Goal: Task Accomplishment & Management: Manage account settings

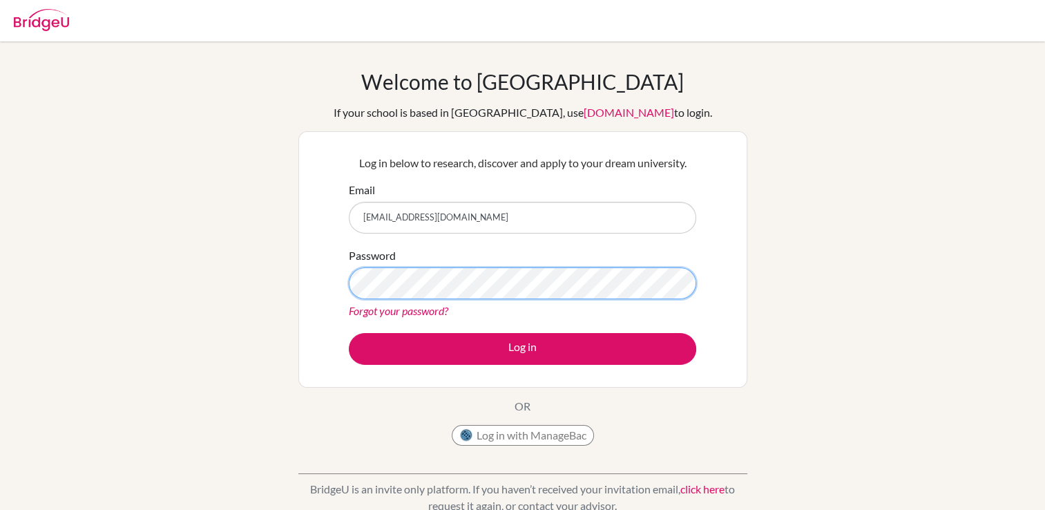
click at [349, 333] on button "Log in" at bounding box center [522, 349] width 347 height 32
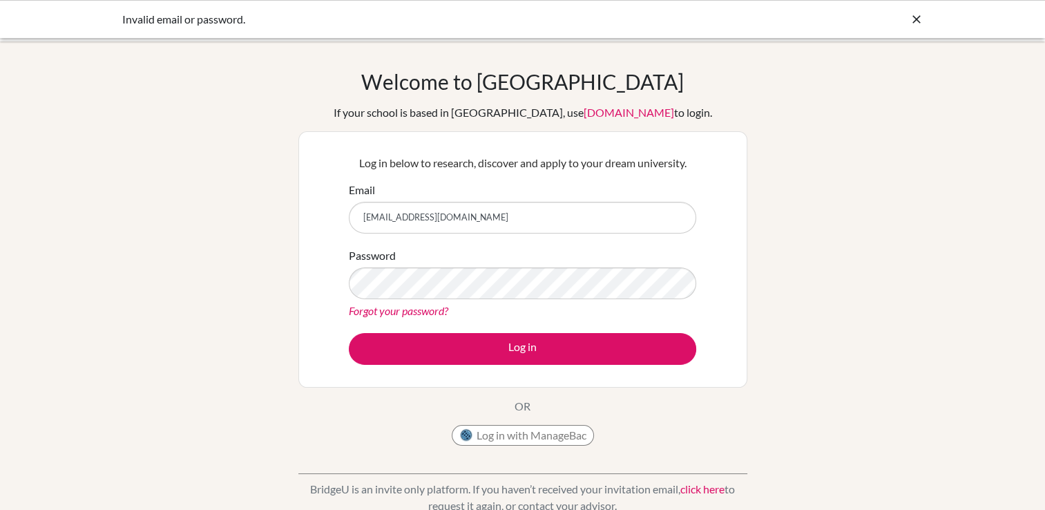
click at [421, 312] on link "Forgot your password?" at bounding box center [398, 310] width 99 height 13
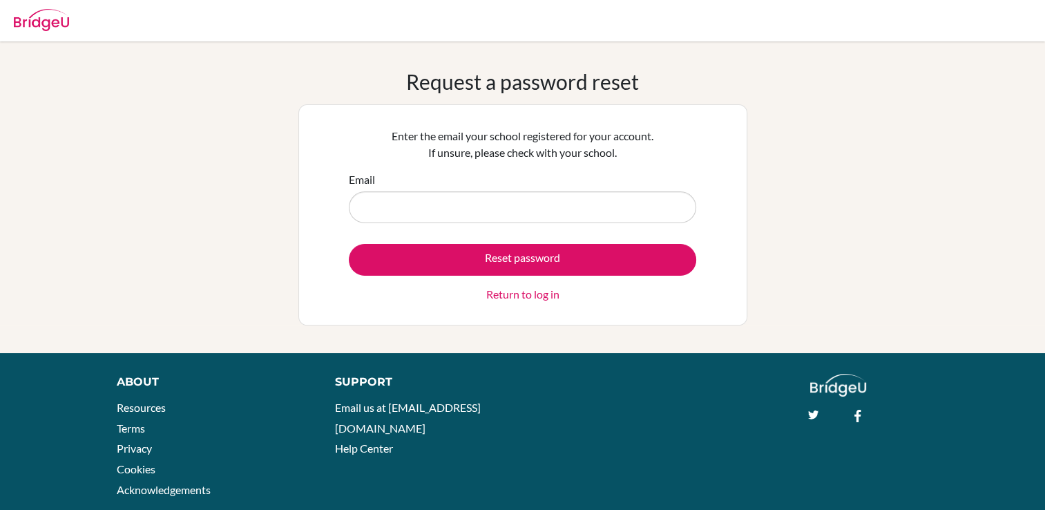
click at [499, 213] on input "Email" at bounding box center [522, 207] width 347 height 32
type input "[EMAIL_ADDRESS][DOMAIN_NAME]"
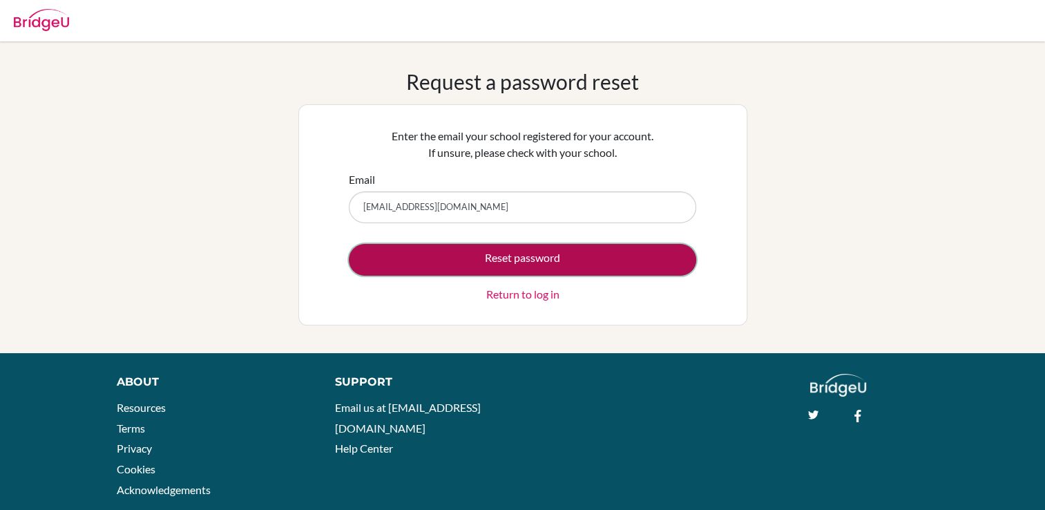
click at [447, 262] on button "Reset password" at bounding box center [522, 260] width 347 height 32
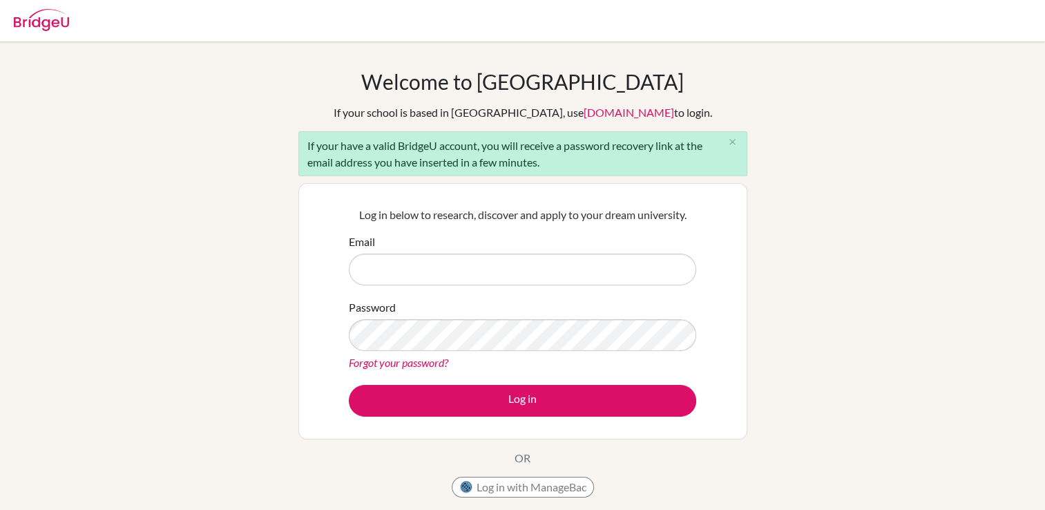
click at [461, 266] on input "Email" at bounding box center [522, 269] width 347 height 32
type input "[EMAIL_ADDRESS][DOMAIN_NAME]"
click at [418, 360] on link "Forgot your password?" at bounding box center [398, 362] width 99 height 13
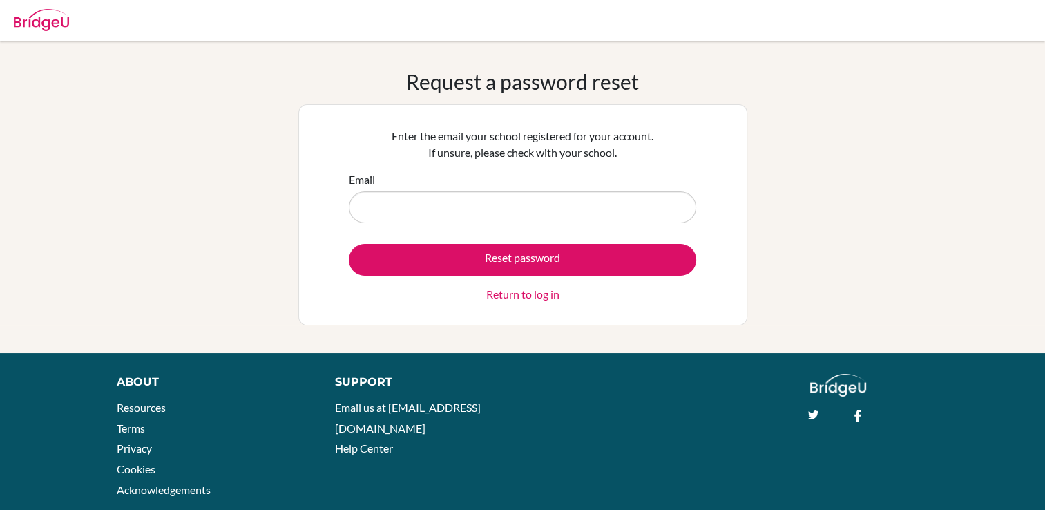
click at [474, 217] on input "Email" at bounding box center [522, 207] width 347 height 32
type input "[EMAIL_ADDRESS][DOMAIN_NAME]"
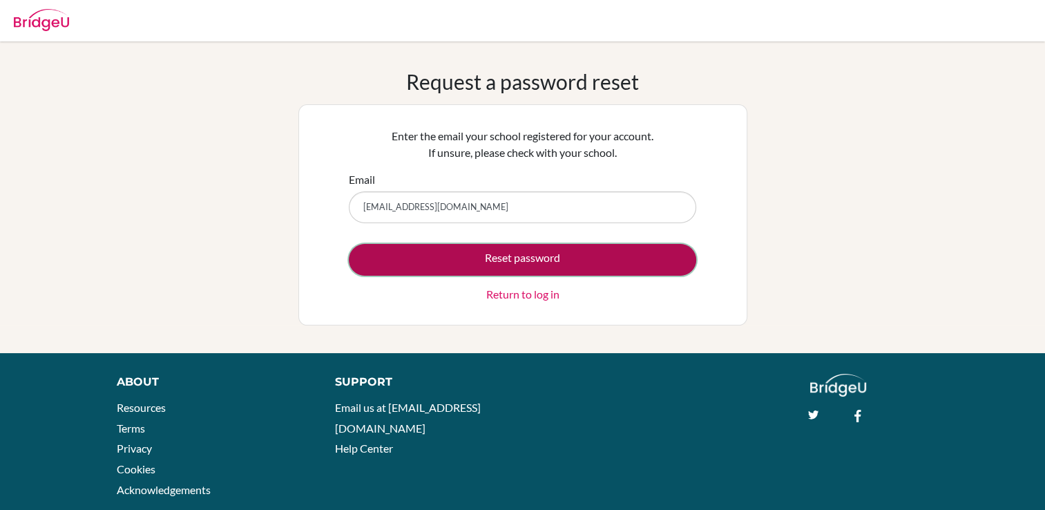
click at [487, 265] on button "Reset password" at bounding box center [522, 260] width 347 height 32
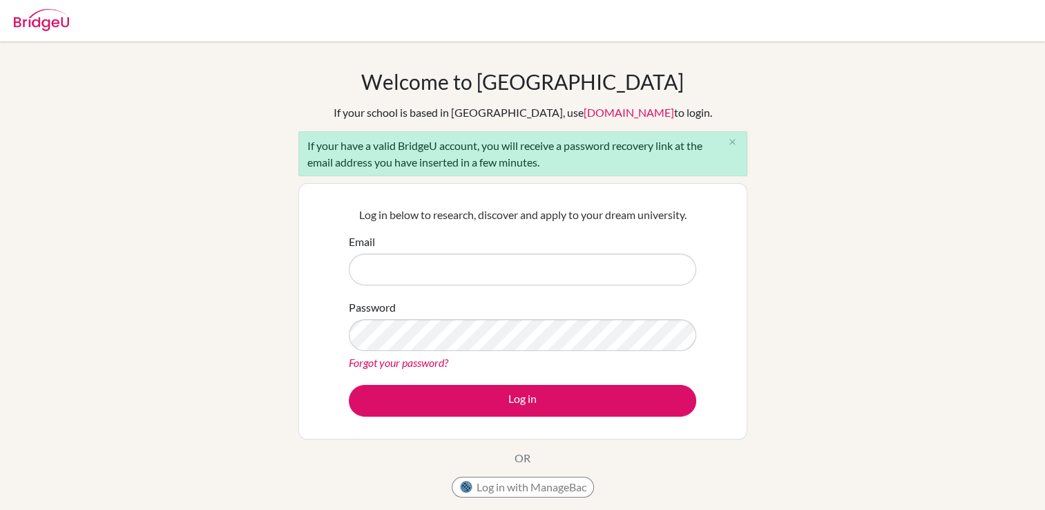
click at [480, 266] on input "Email" at bounding box center [522, 269] width 347 height 32
type input "[EMAIL_ADDRESS][DOMAIN_NAME]"
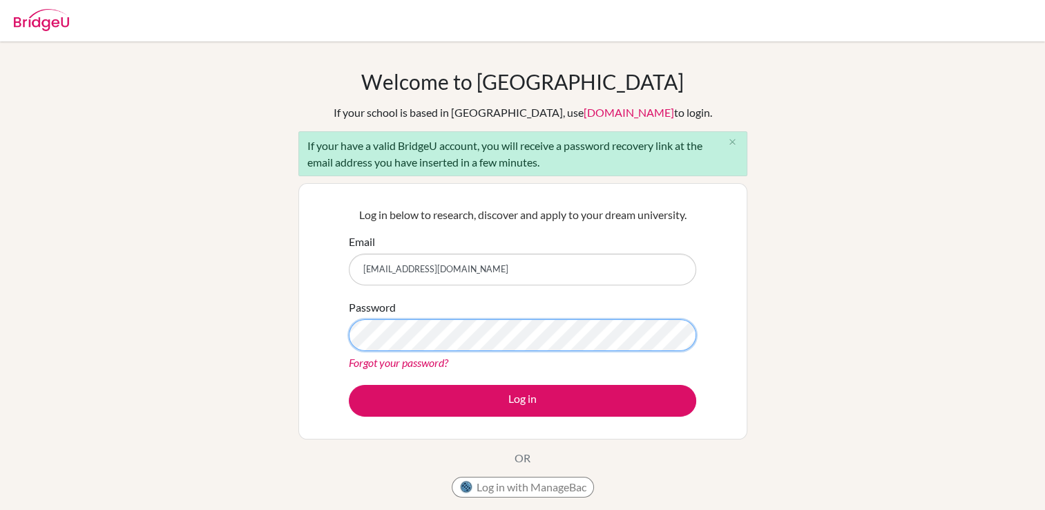
click at [349, 385] on button "Log in" at bounding box center [522, 401] width 347 height 32
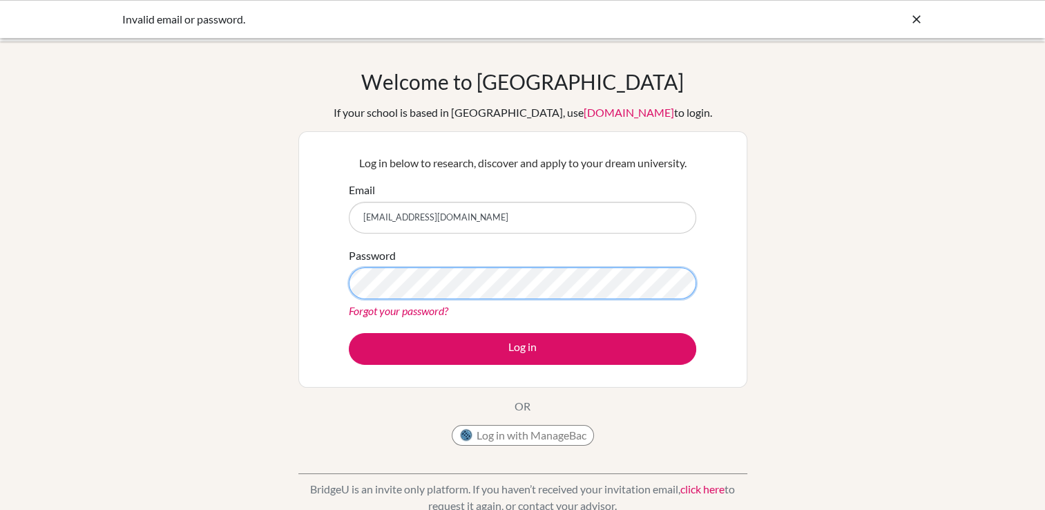
click at [349, 333] on button "Log in" at bounding box center [522, 349] width 347 height 32
